Goal: Information Seeking & Learning: Learn about a topic

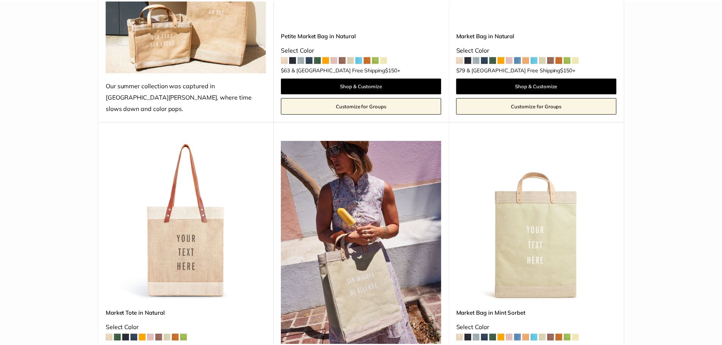
scroll to position [303, 0]
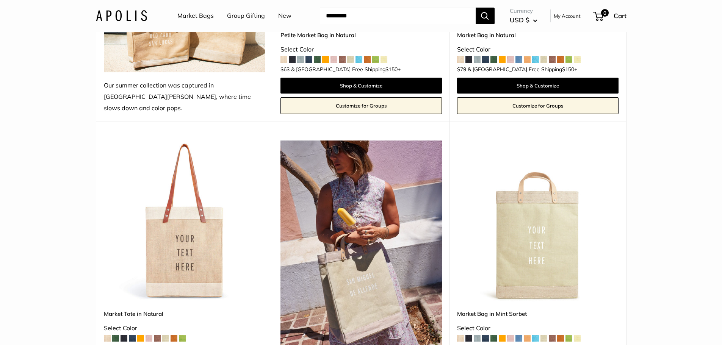
click at [176, 335] on span at bounding box center [174, 338] width 7 height 7
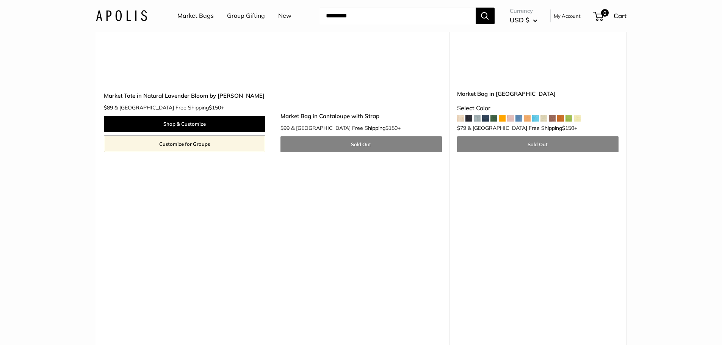
scroll to position [4247, 0]
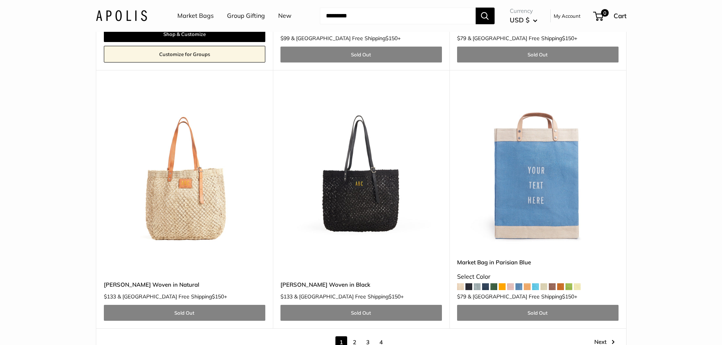
click at [0, 0] on img at bounding box center [0, 0] width 0 height 0
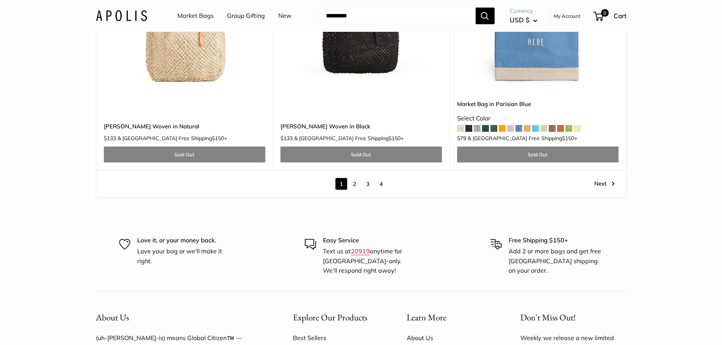
scroll to position [4405, 0]
click at [351, 179] on link "2" at bounding box center [355, 185] width 12 height 12
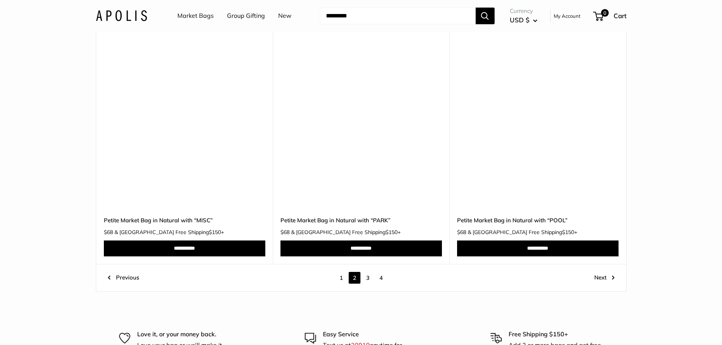
scroll to position [4104, 0]
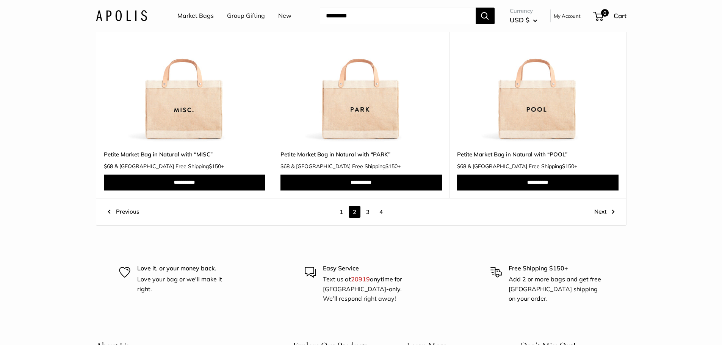
click at [370, 212] on link "3" at bounding box center [368, 212] width 12 height 12
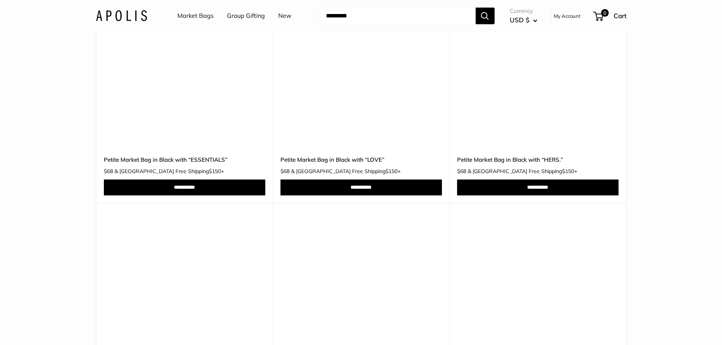
scroll to position [1033, 0]
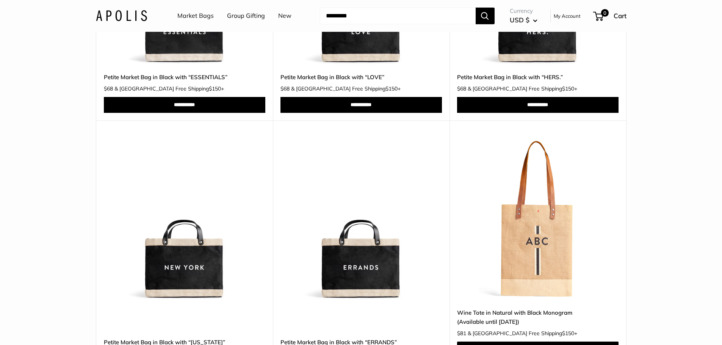
click at [201, 18] on link "Market Bags" at bounding box center [195, 15] width 36 height 11
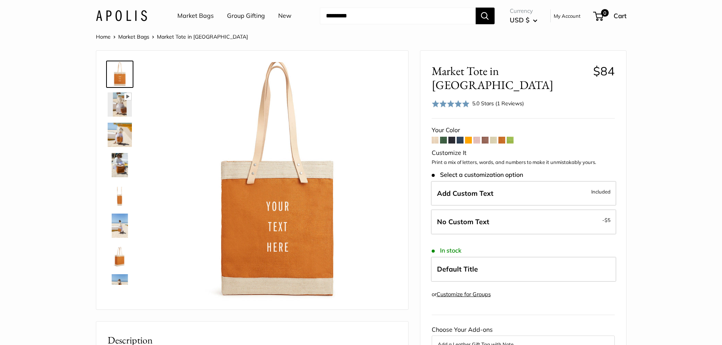
click at [458, 137] on span at bounding box center [460, 140] width 7 height 7
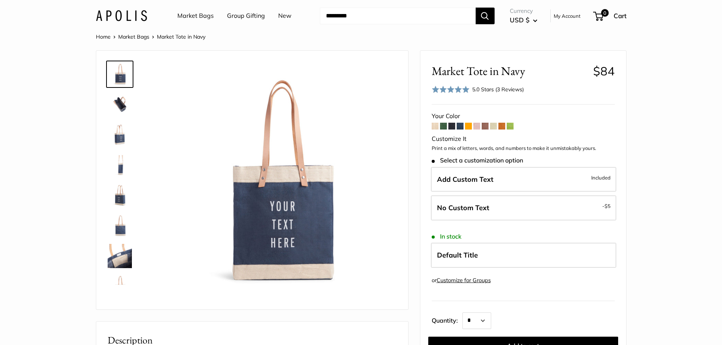
click at [451, 127] on span at bounding box center [452, 126] width 7 height 7
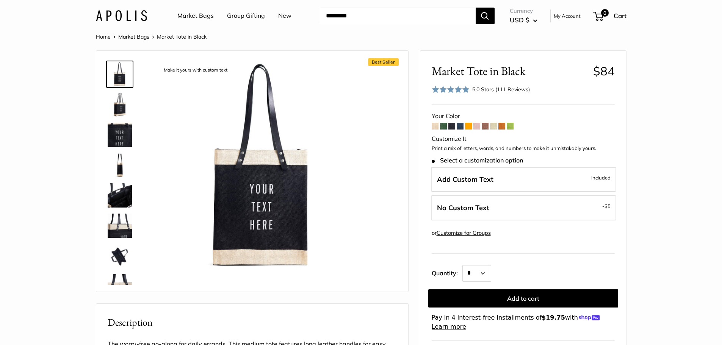
click at [493, 125] on span at bounding box center [493, 126] width 7 height 7
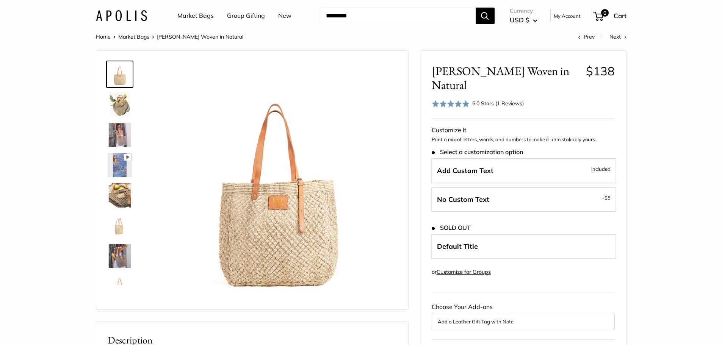
click at [119, 192] on img at bounding box center [120, 196] width 24 height 24
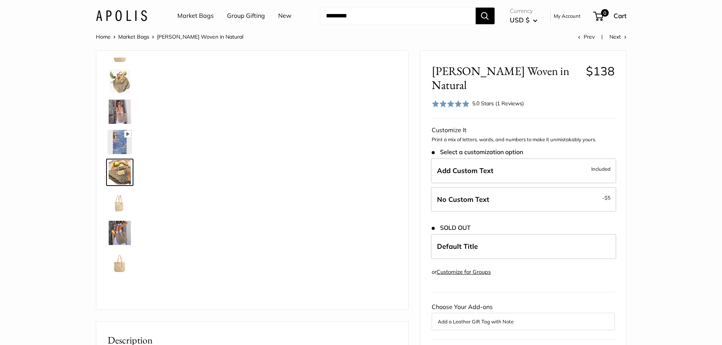
scroll to position [24, 0]
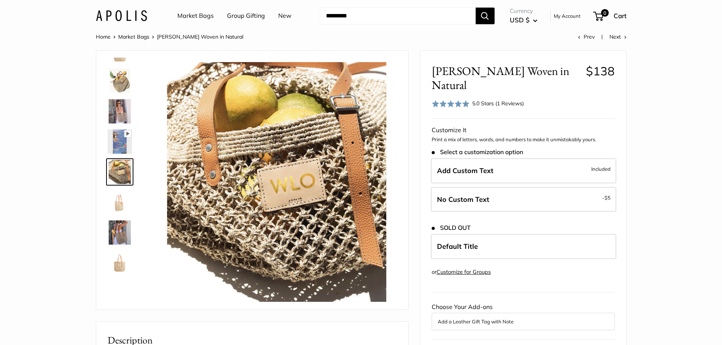
click at [120, 146] on img at bounding box center [120, 142] width 24 height 24
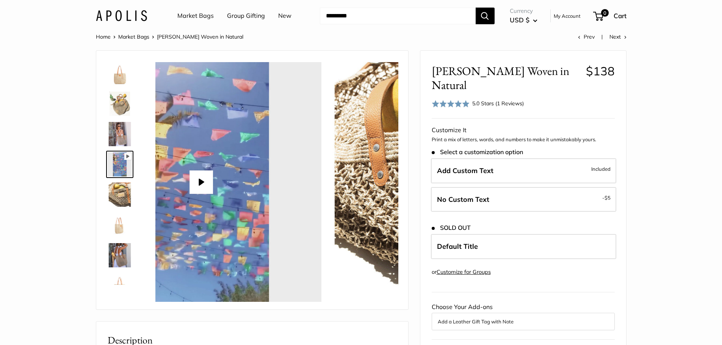
scroll to position [0, 0]
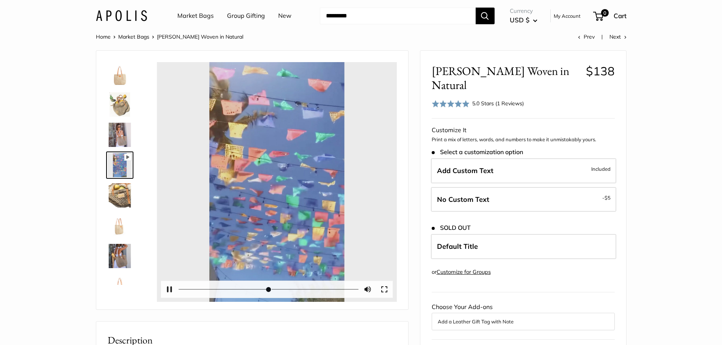
click at [270, 182] on div at bounding box center [277, 182] width 240 height 240
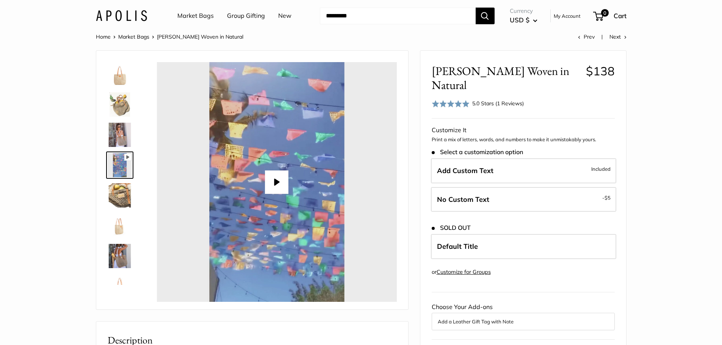
click at [282, 190] on button "Play" at bounding box center [277, 183] width 24 height 24
type input "*****"
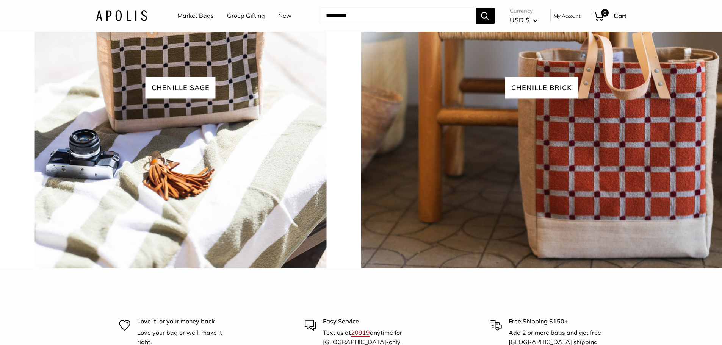
scroll to position [2010, 0]
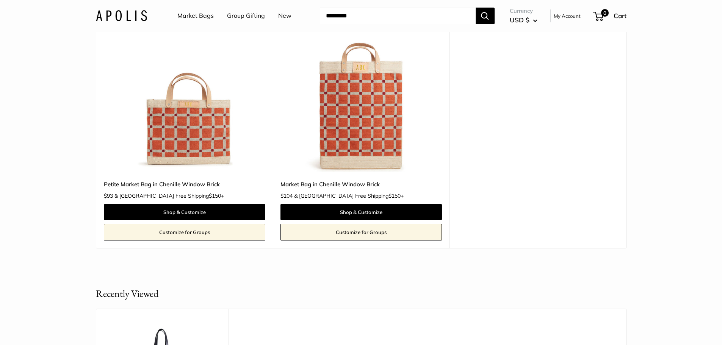
scroll to position [114, 0]
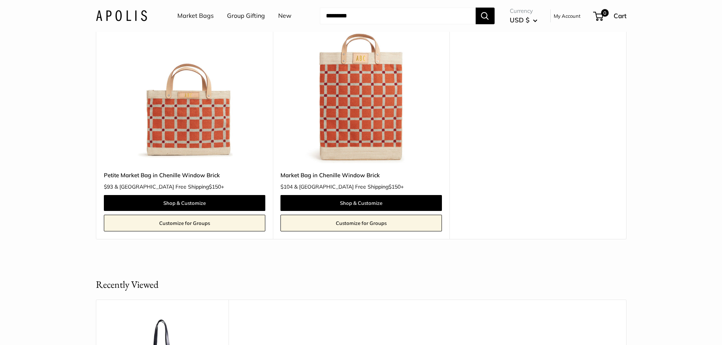
click at [0, 0] on img at bounding box center [0, 0] width 0 height 0
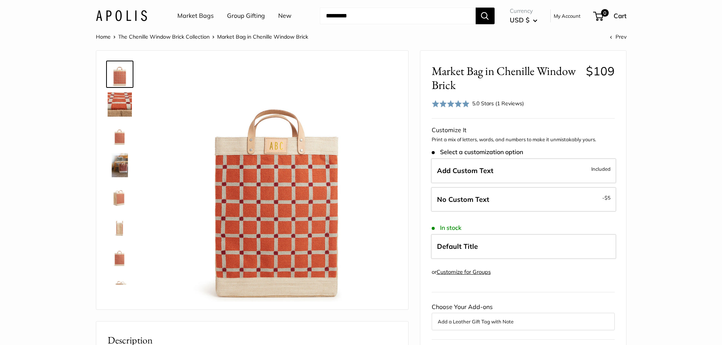
click at [115, 165] on img at bounding box center [120, 165] width 24 height 24
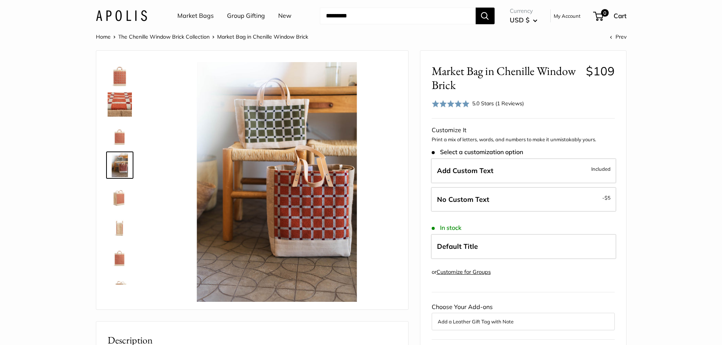
click at [119, 195] on img at bounding box center [120, 196] width 24 height 24
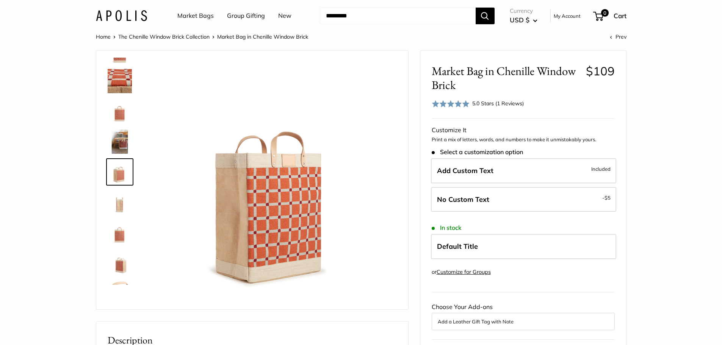
click at [120, 212] on img at bounding box center [120, 202] width 24 height 24
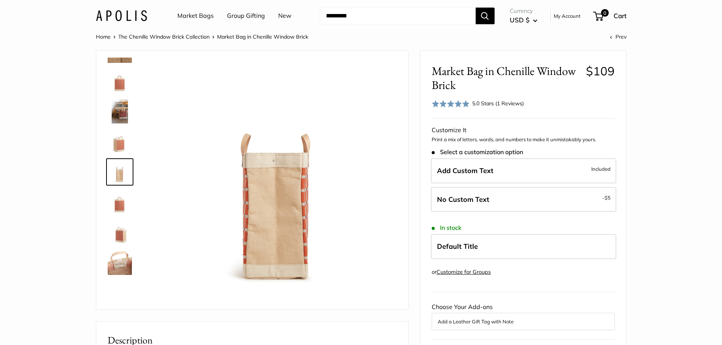
click at [119, 228] on img at bounding box center [120, 233] width 24 height 24
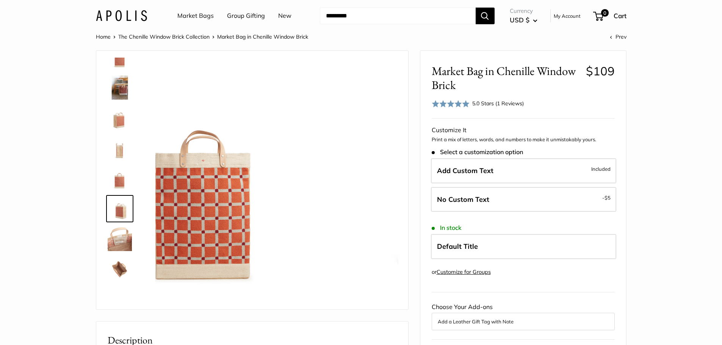
scroll to position [79, 0]
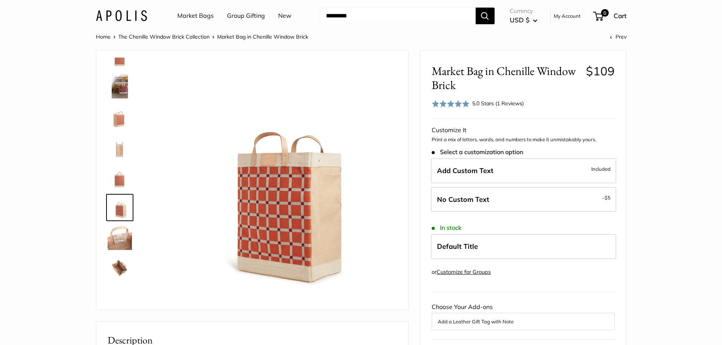
click at [117, 255] on div at bounding box center [123, 172] width 36 height 228
click at [115, 240] on img at bounding box center [120, 238] width 24 height 24
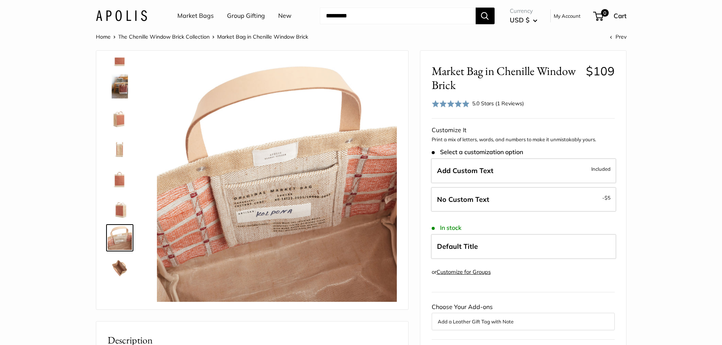
click at [117, 260] on img at bounding box center [120, 268] width 24 height 24
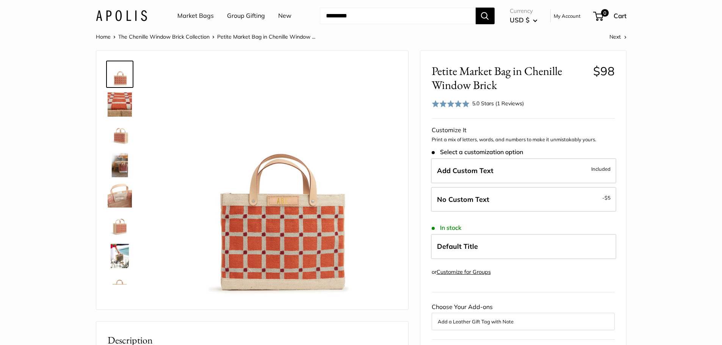
click at [119, 159] on img at bounding box center [120, 165] width 24 height 24
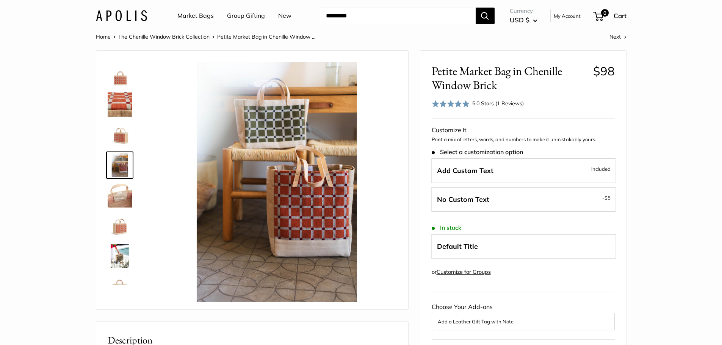
click at [120, 139] on img at bounding box center [120, 135] width 24 height 24
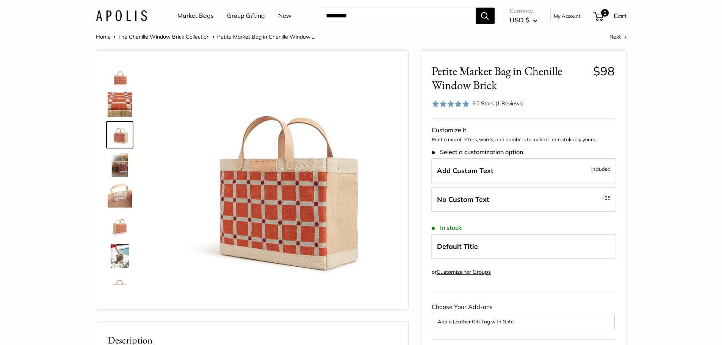
click at [121, 254] on img at bounding box center [120, 256] width 24 height 24
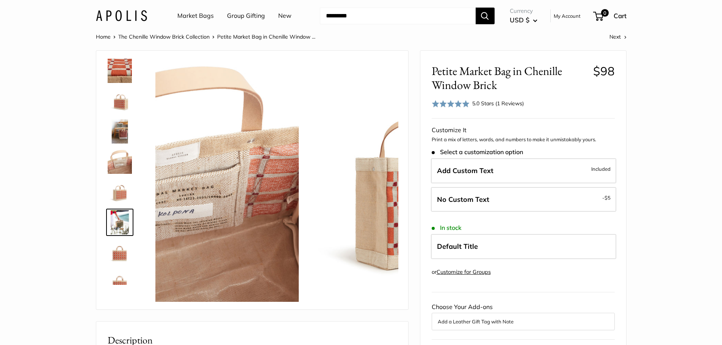
scroll to position [49, 0]
